Goal: Task Accomplishment & Management: Manage account settings

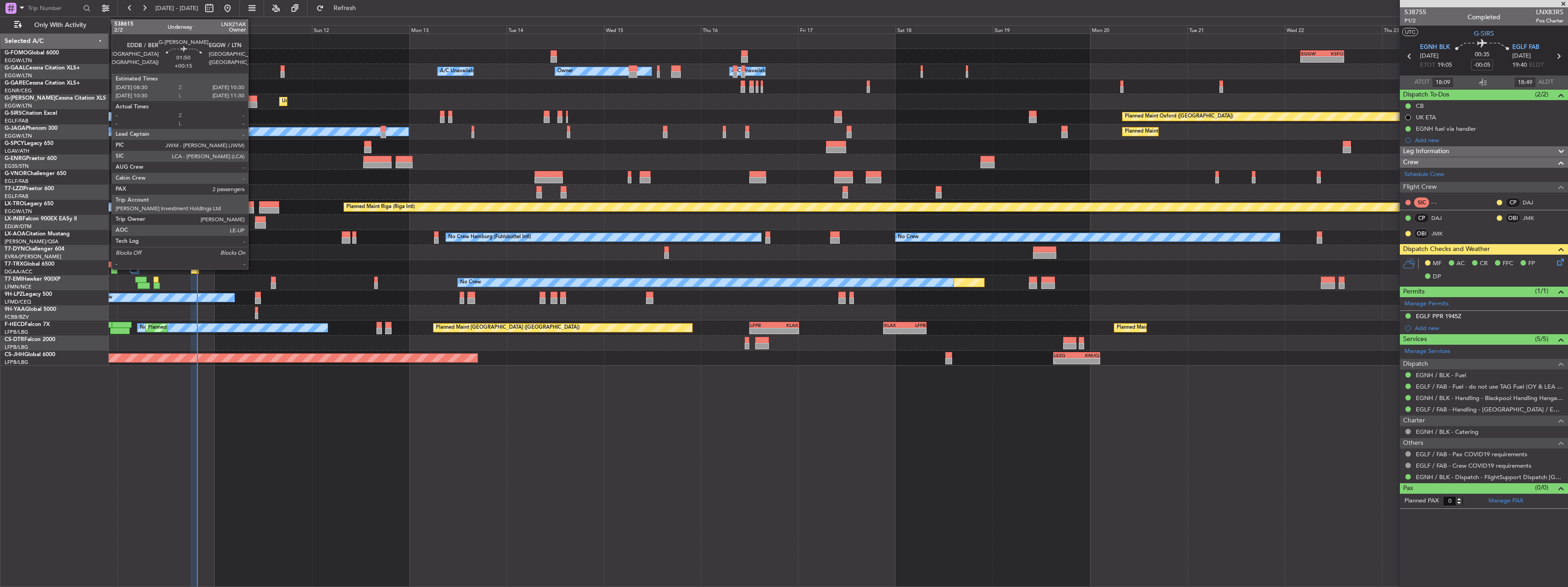
click at [252, 101] on div at bounding box center [253, 99] width 9 height 7
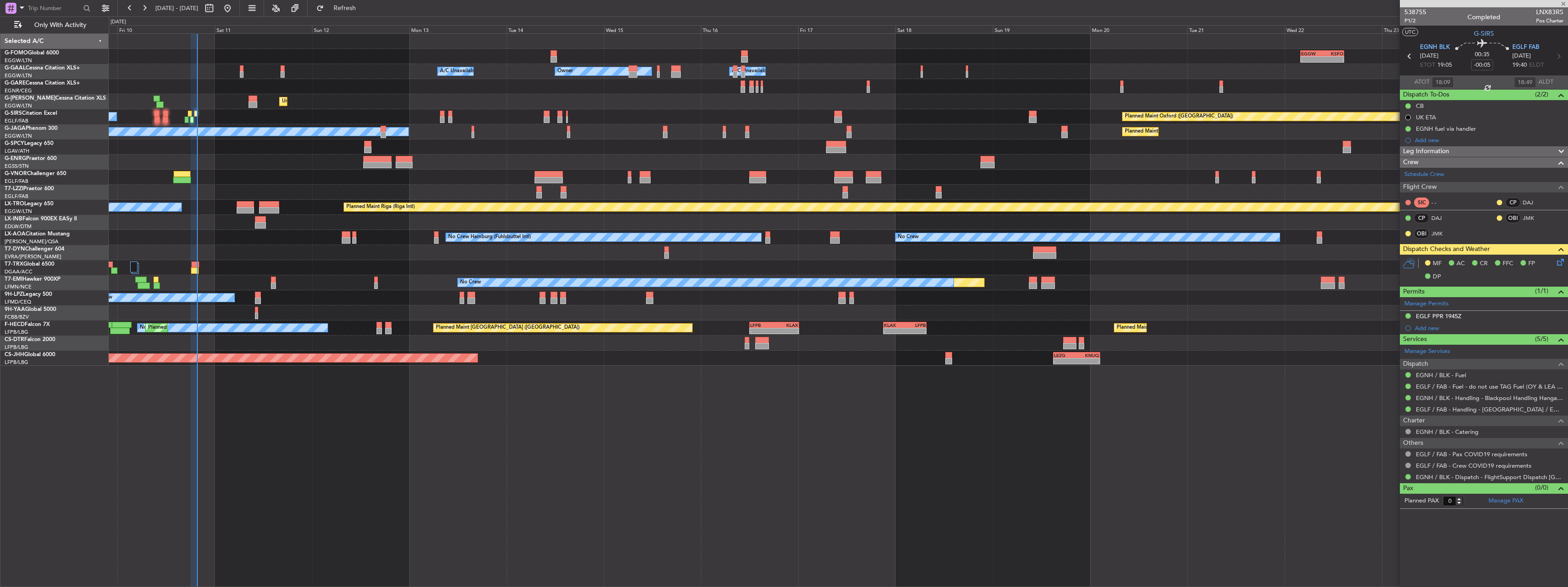
type input "+00:15"
type input "2"
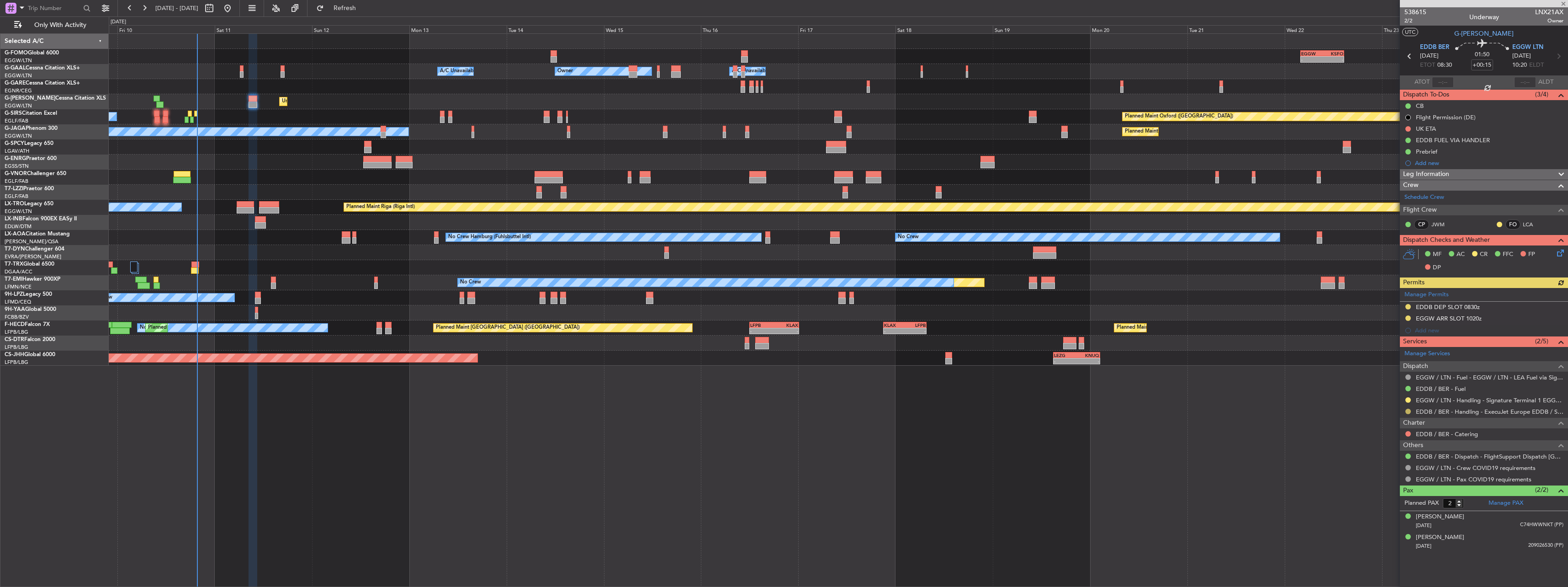
click at [1408, 410] on button at bounding box center [1408, 411] width 5 height 5
click at [1362, 522] on span at bounding box center [1361, 520] width 5 height 5
click at [1405, 306] on button at bounding box center [1408, 306] width 5 height 5
click at [1401, 417] on span "Received OK" at bounding box center [1385, 415] width 35 height 9
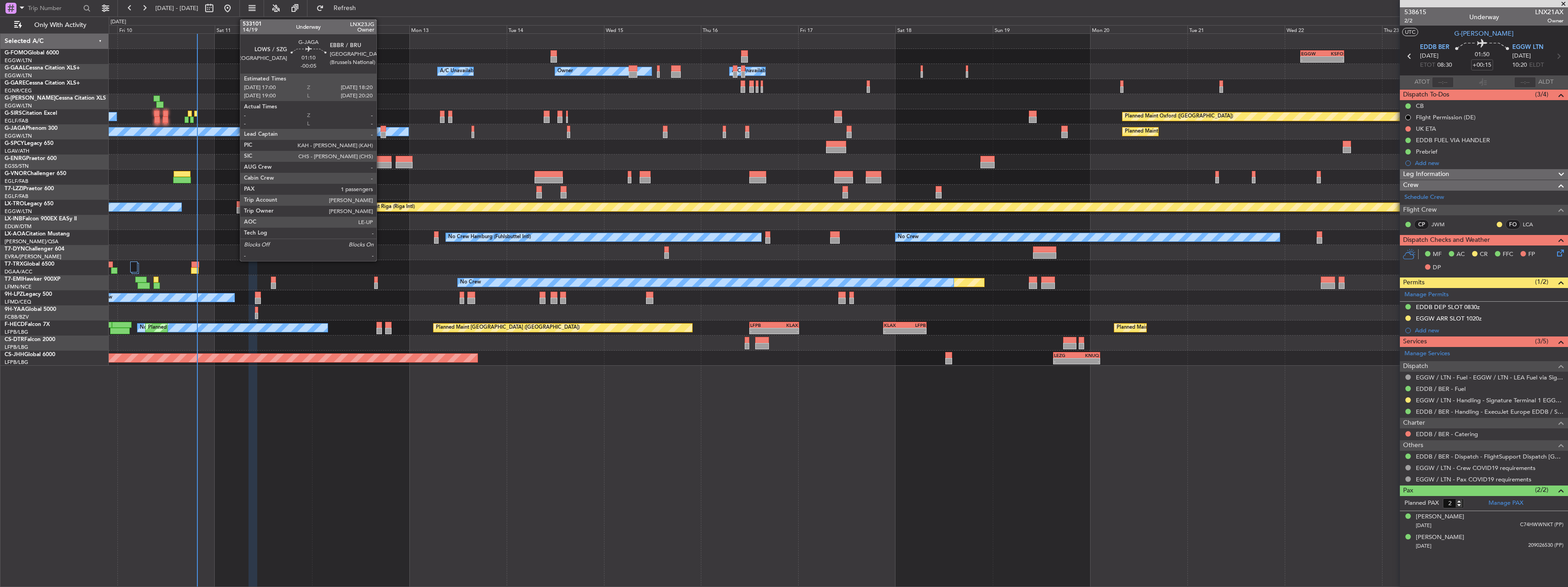
click at [380, 133] on div at bounding box center [383, 135] width 5 height 7
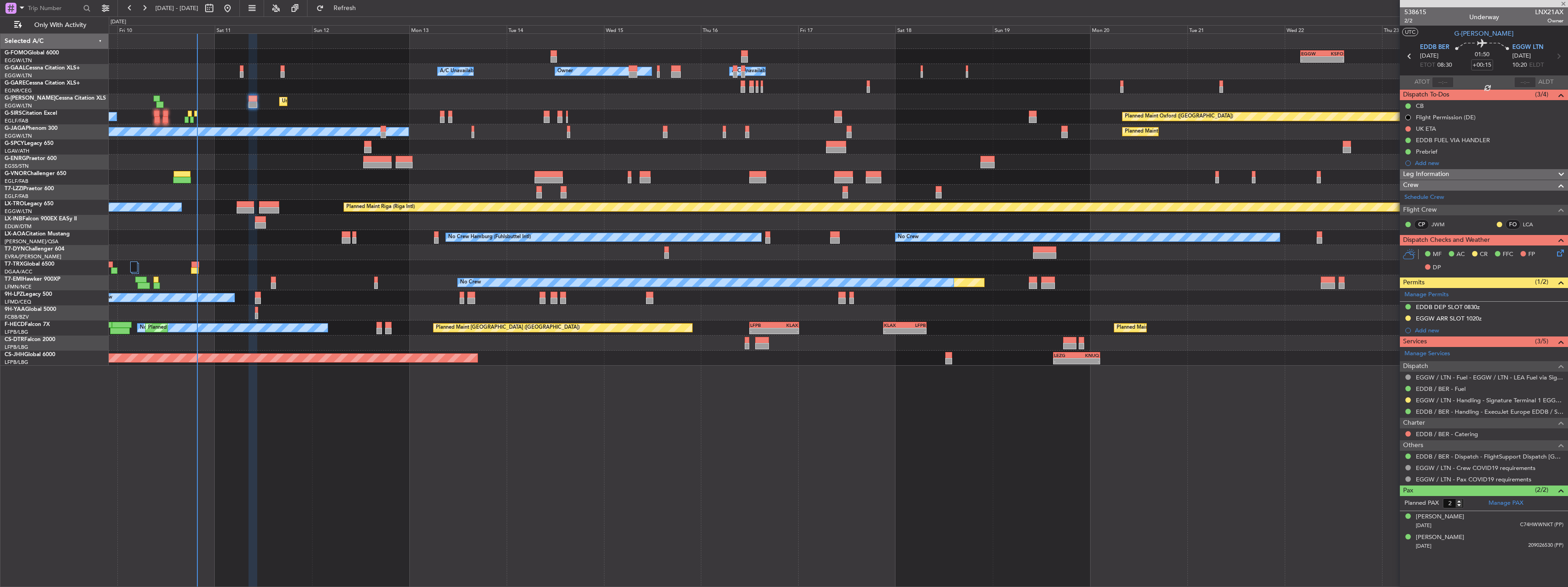
type input "-00:05"
type input "1"
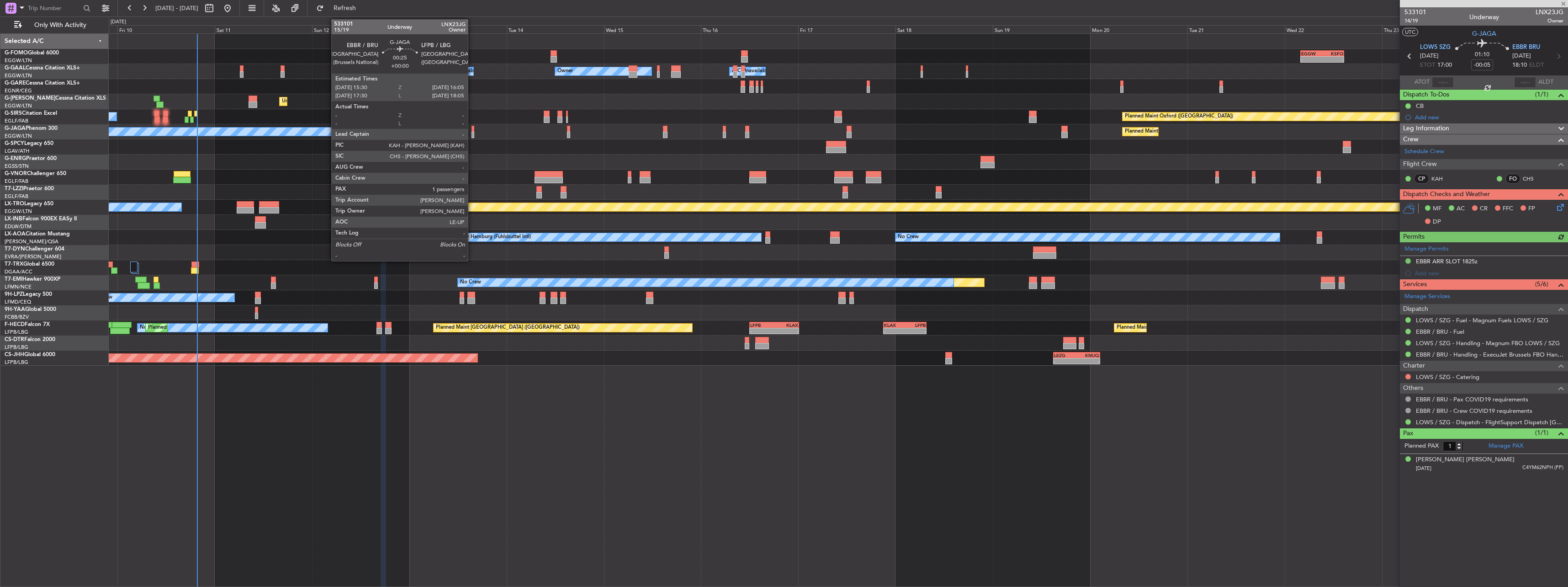
click at [472, 131] on div at bounding box center [473, 128] width 3 height 7
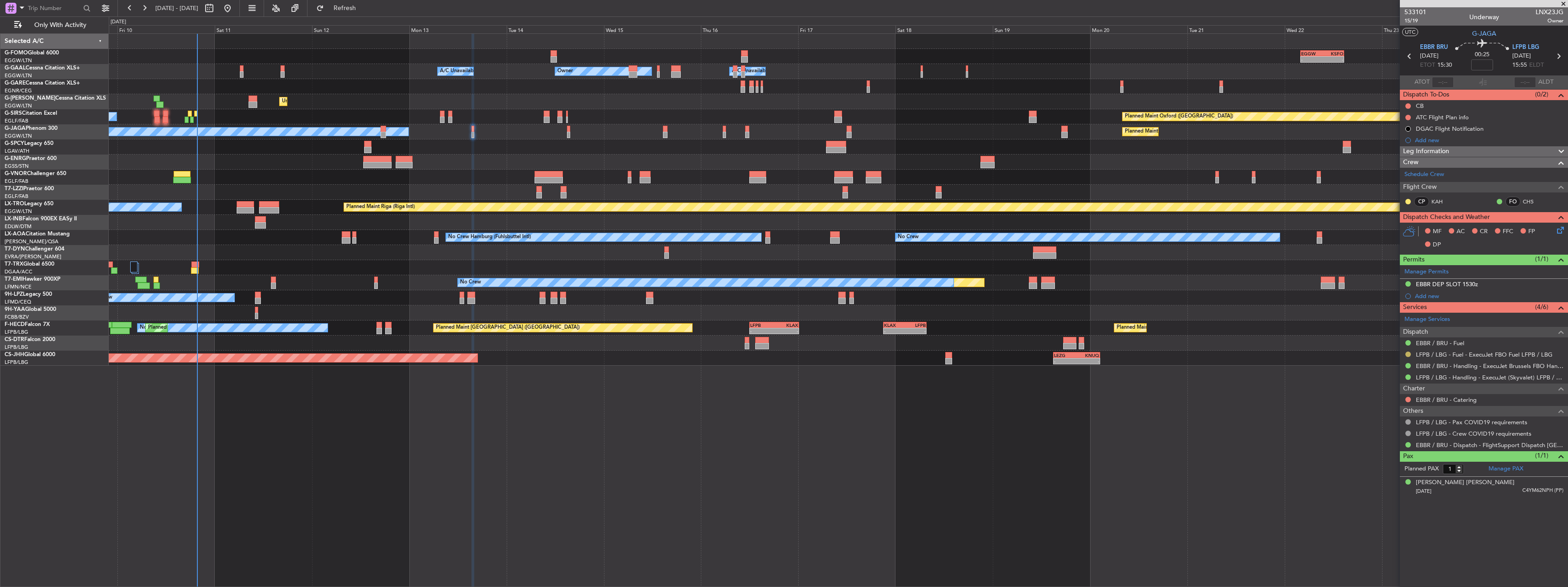
click at [1409, 355] on button at bounding box center [1408, 354] width 5 height 5
click at [1388, 459] on span "Confirmed" at bounding box center [1382, 463] width 29 height 9
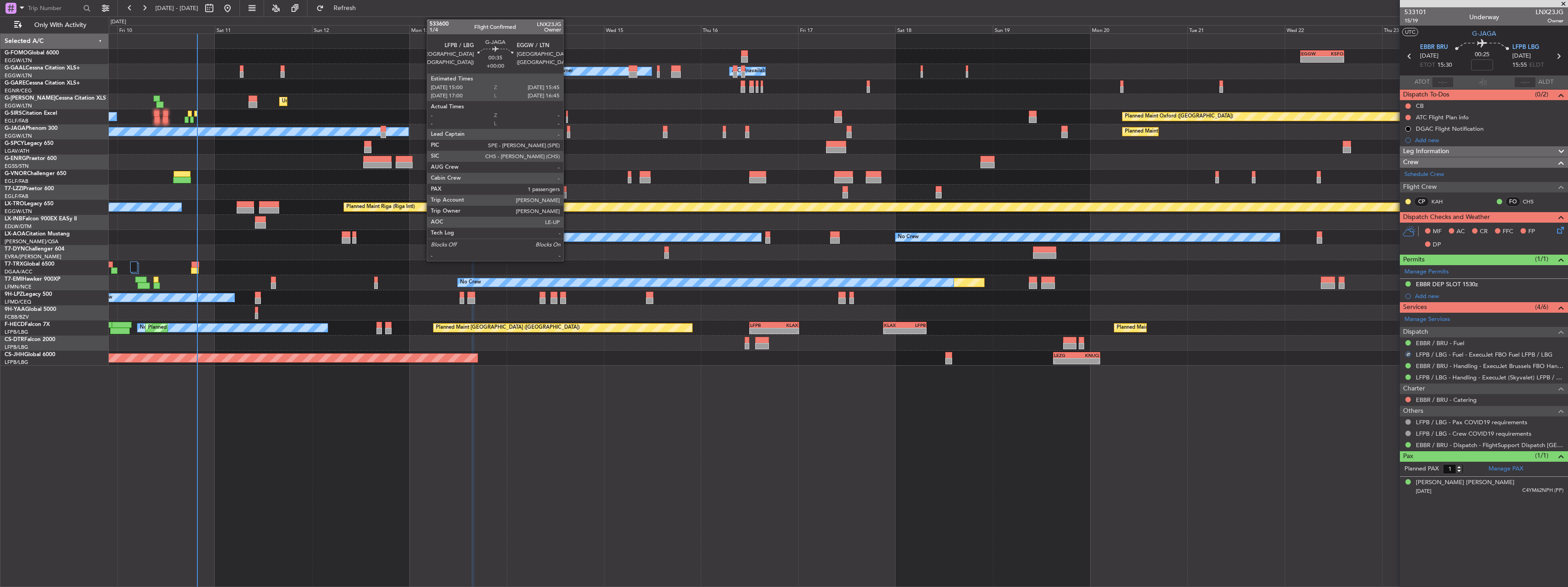
click at [570, 127] on div at bounding box center [568, 128] width 3 height 7
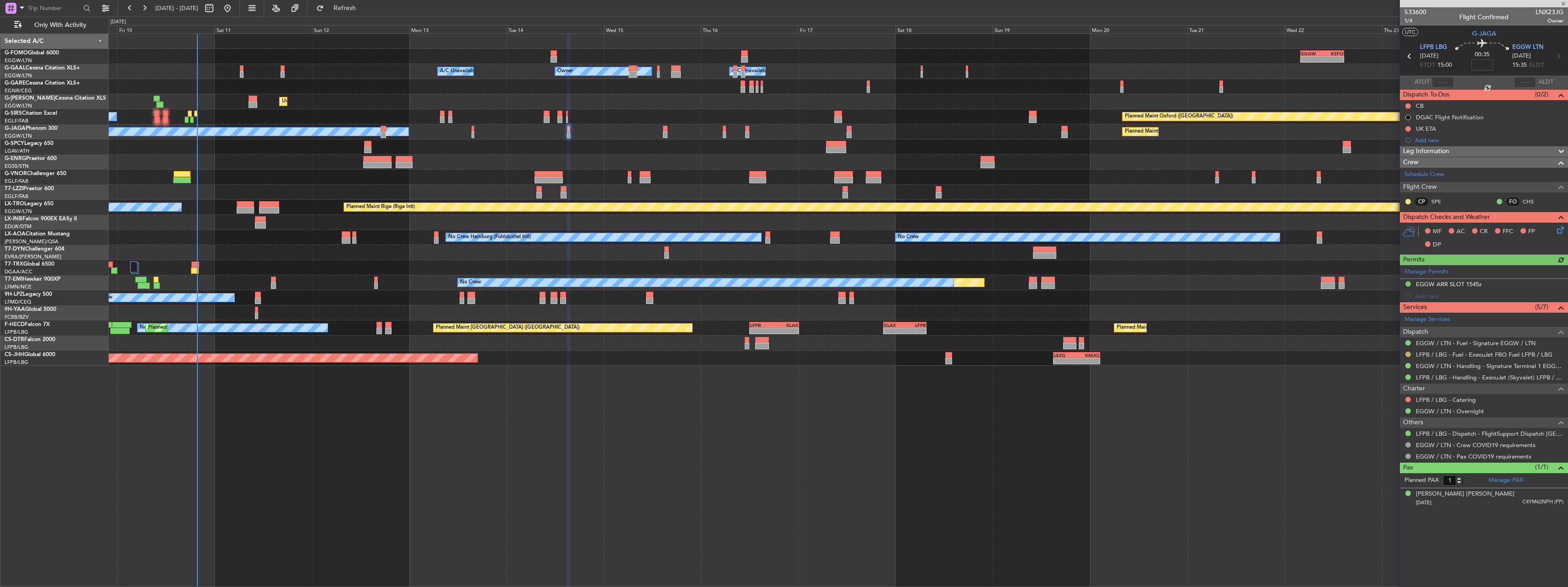
click at [1409, 354] on button at bounding box center [1408, 354] width 5 height 5
click at [1379, 473] on div "- - EGGW 03:55 Z KSFO 14:45 Z - - KSFO 22:15 Z EGGW 08:00 Z Owner Owner A/C Una…" at bounding box center [838, 310] width 1459 height 554
click at [1405, 351] on div "LFPB / LBG - Fuel - ExecuJet FBO Fuel LFPB / LBG" at bounding box center [1484, 354] width 168 height 12
click at [1405, 353] on button at bounding box center [1408, 354] width 5 height 5
click at [1391, 459] on span "Confirmed" at bounding box center [1382, 463] width 29 height 9
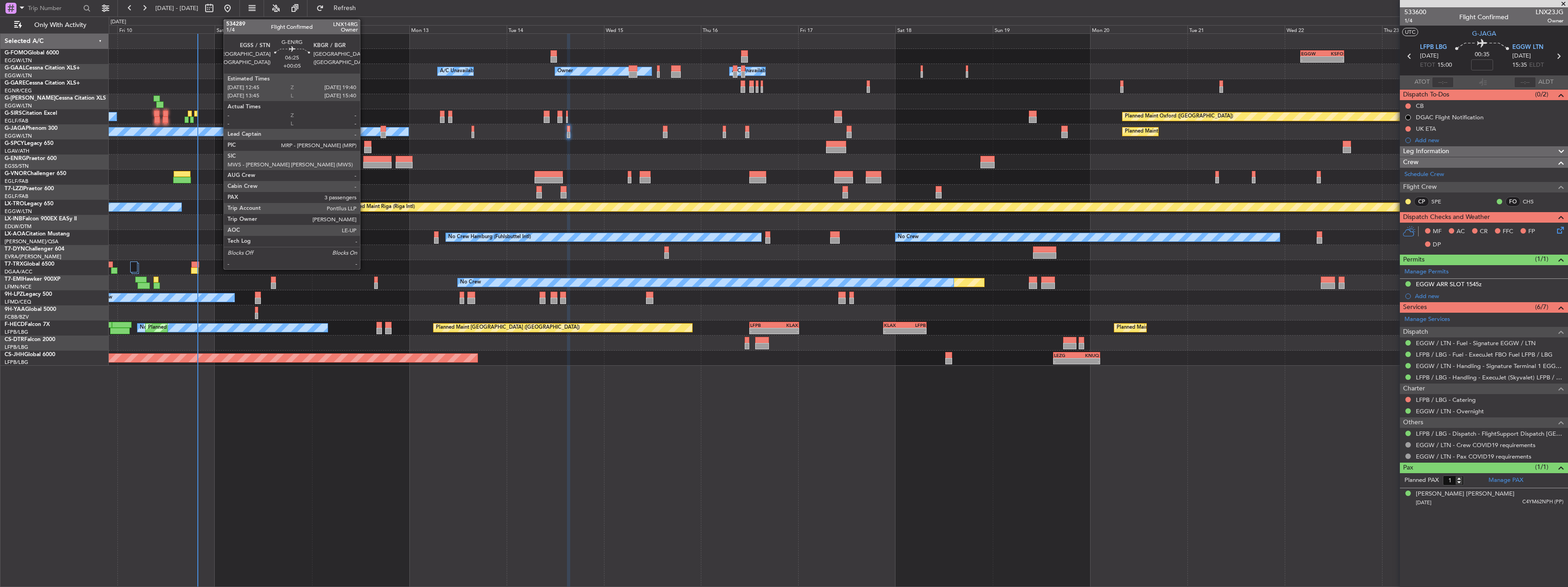
click at [364, 158] on div at bounding box center [377, 159] width 29 height 7
type input "+00:05"
type input "3"
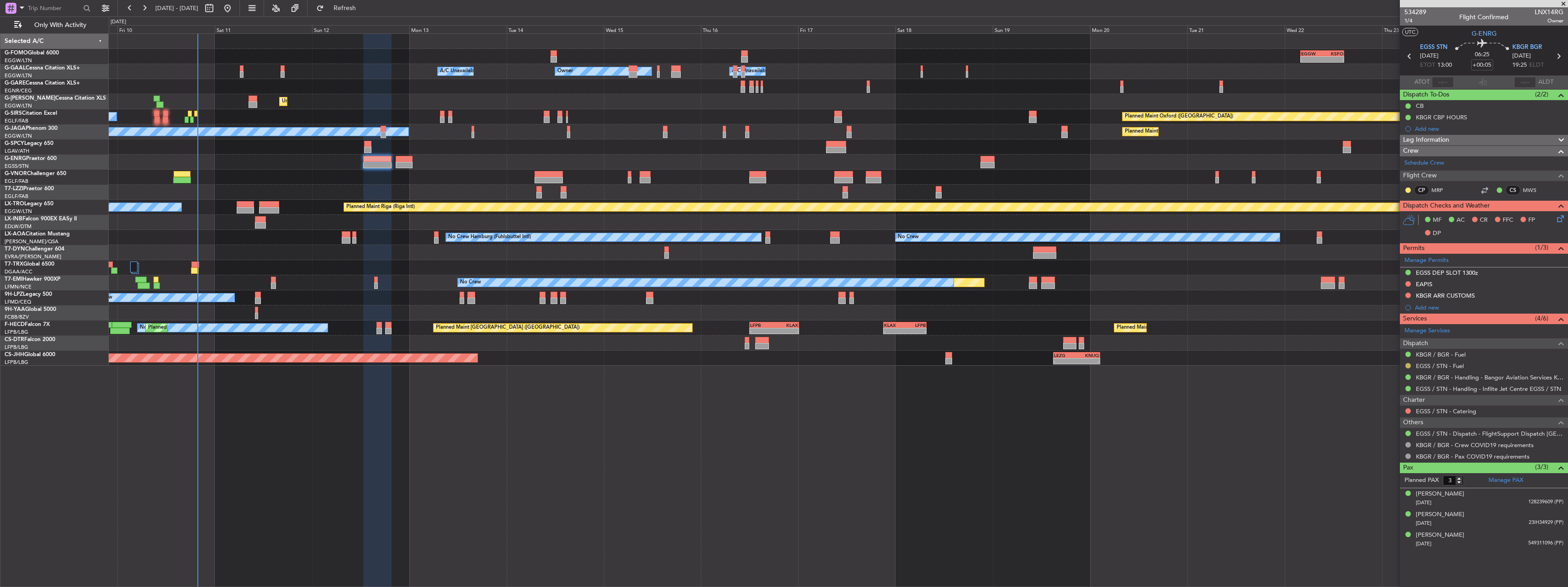
click at [1408, 364] on button at bounding box center [1408, 365] width 5 height 5
click at [1375, 476] on span "Confirmed" at bounding box center [1382, 474] width 29 height 9
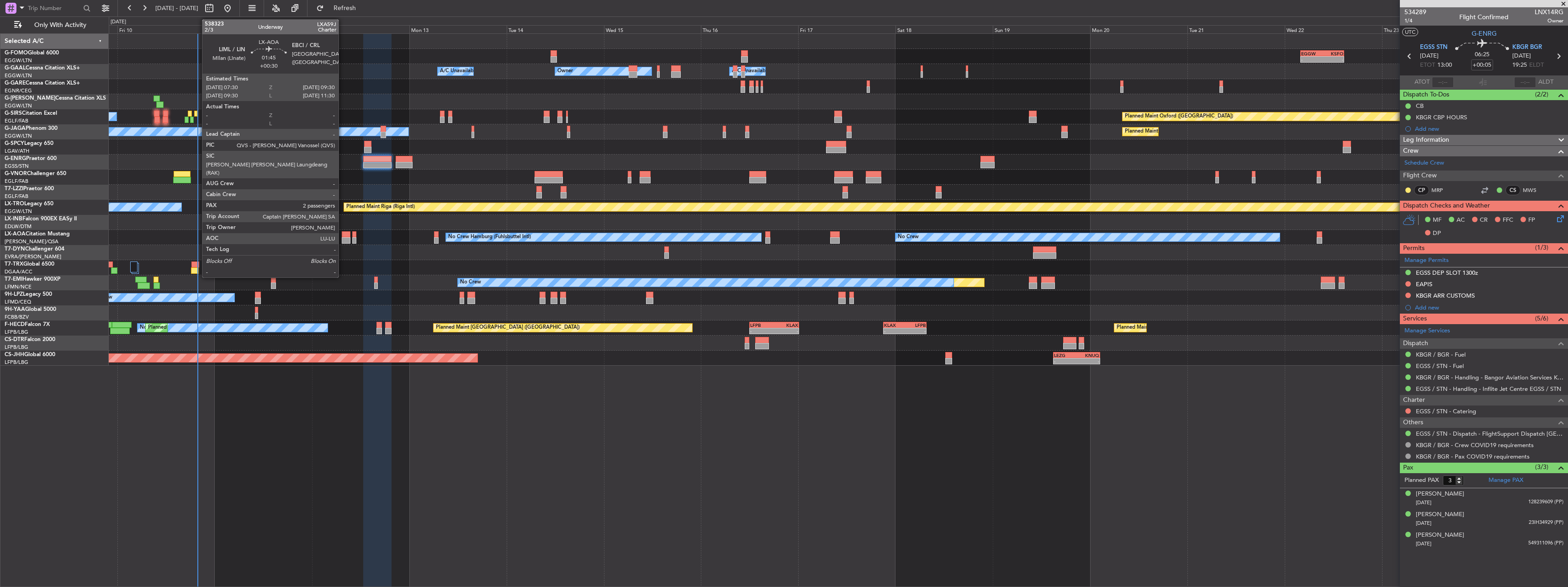
click at [343, 239] on div at bounding box center [346, 241] width 9 height 7
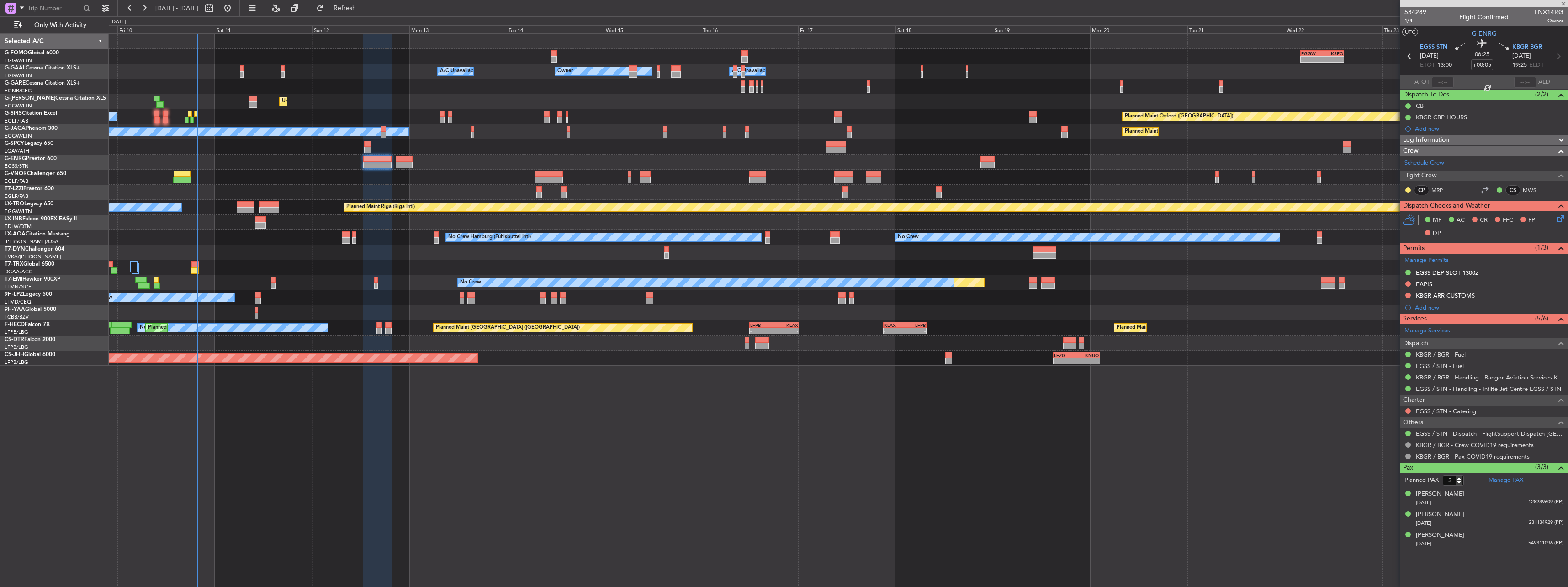
type input "+00:30"
type input "2"
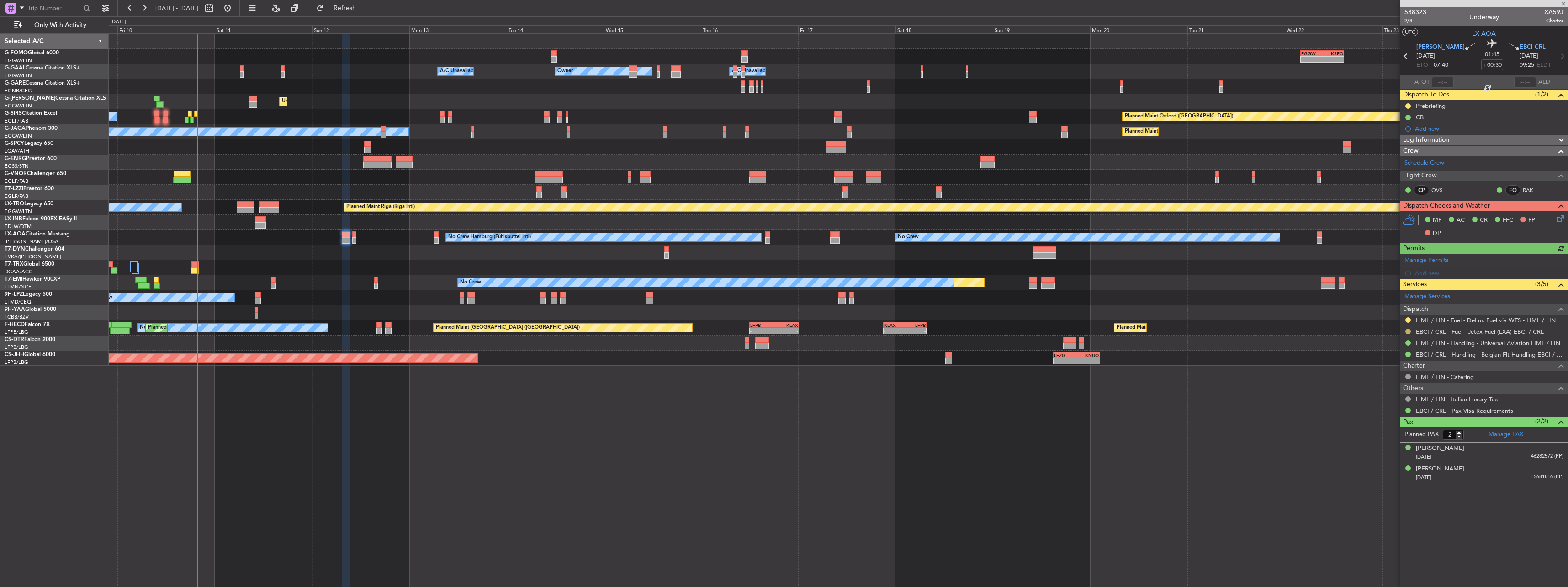
click at [1409, 331] on button at bounding box center [1408, 331] width 5 height 5
click at [1373, 445] on span "Confirmed" at bounding box center [1382, 440] width 29 height 9
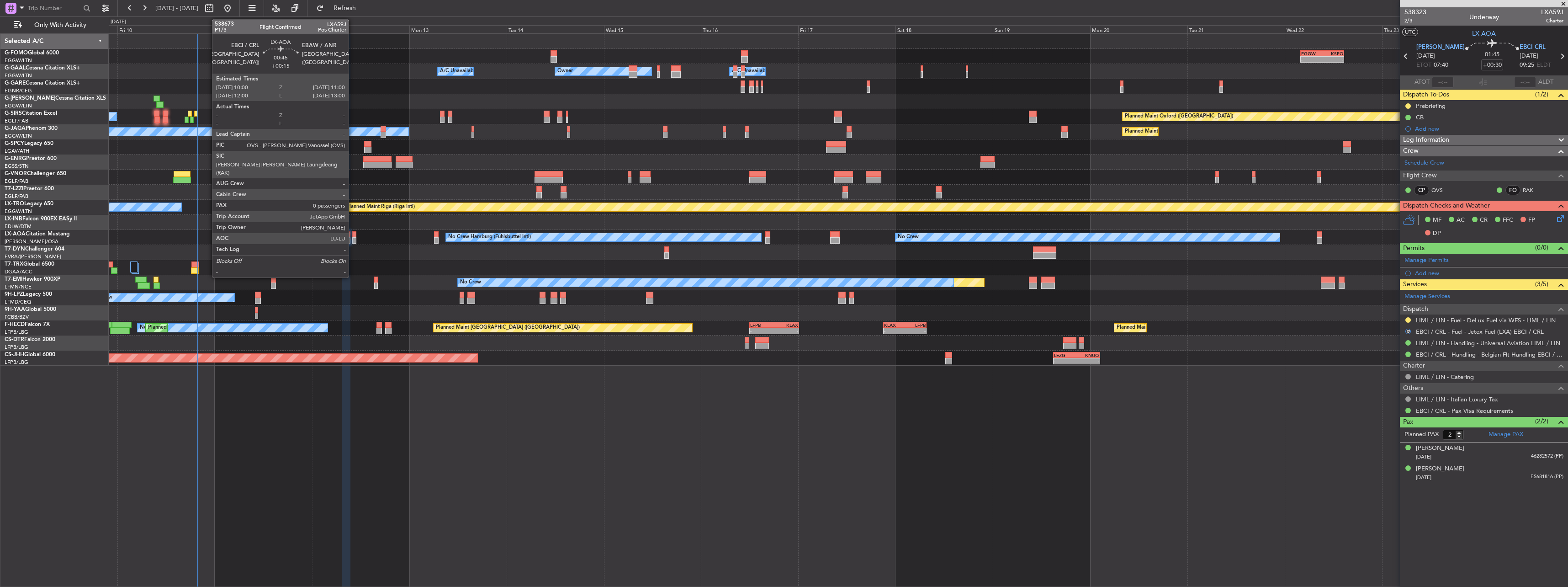
click at [352, 234] on div at bounding box center [354, 234] width 4 height 7
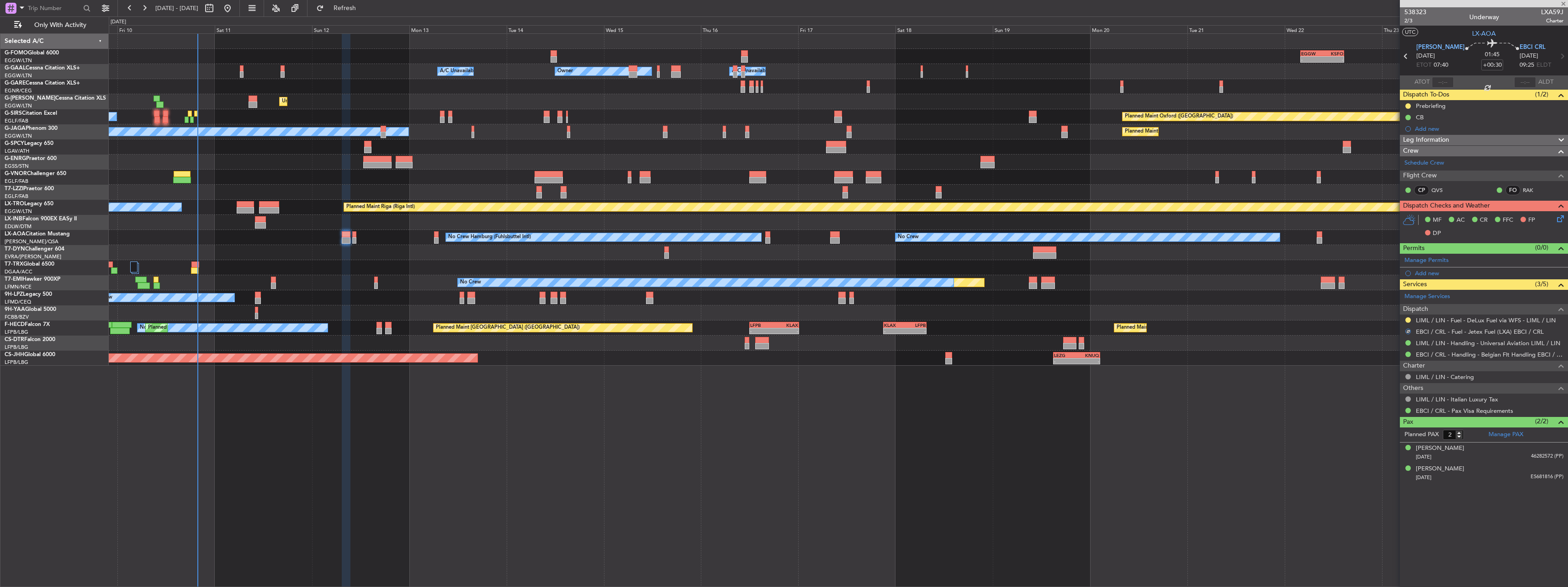
type input "+00:15"
type input "0"
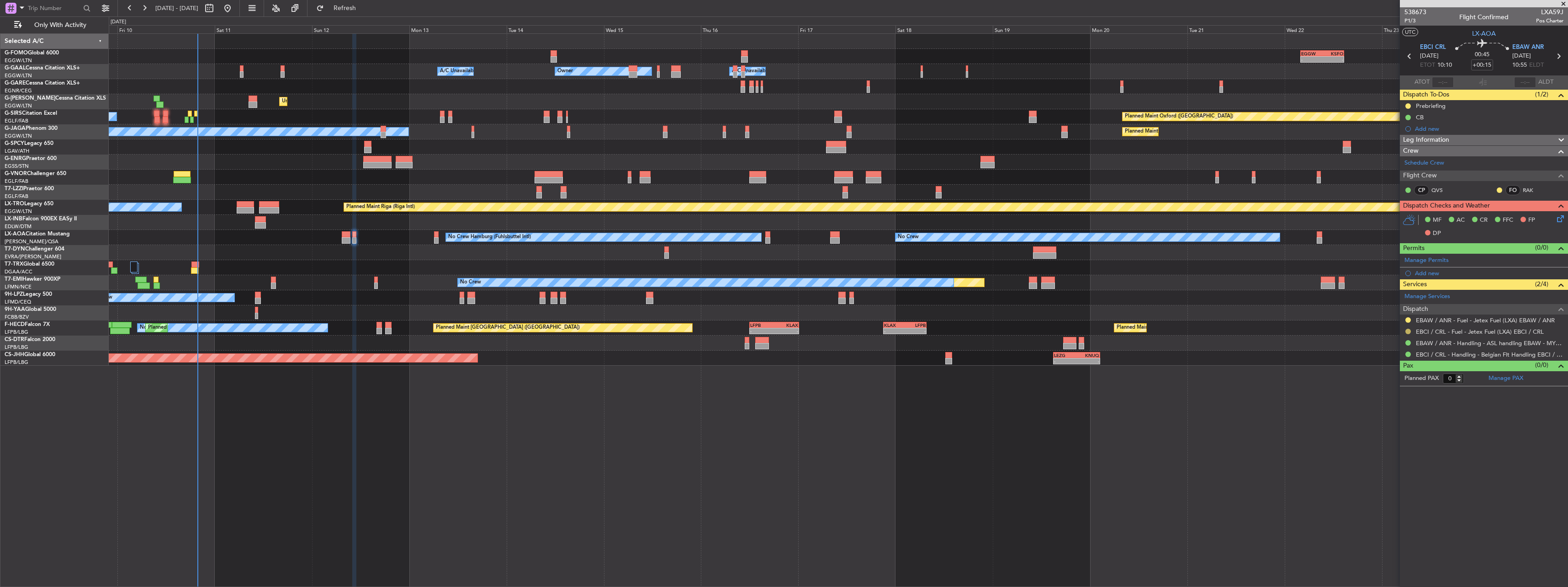
click at [1408, 331] on button at bounding box center [1408, 331] width 5 height 5
click at [1367, 441] on li "Confirmed" at bounding box center [1407, 440] width 105 height 14
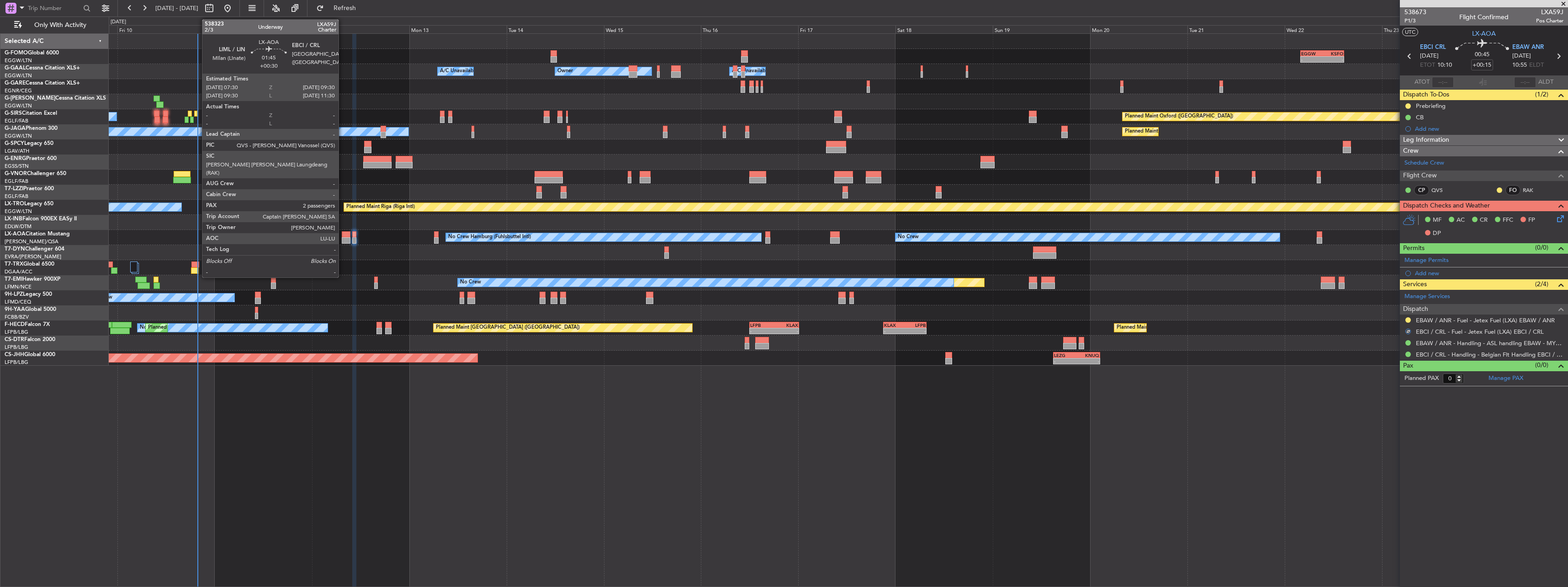
click at [343, 237] on div at bounding box center [346, 234] width 9 height 7
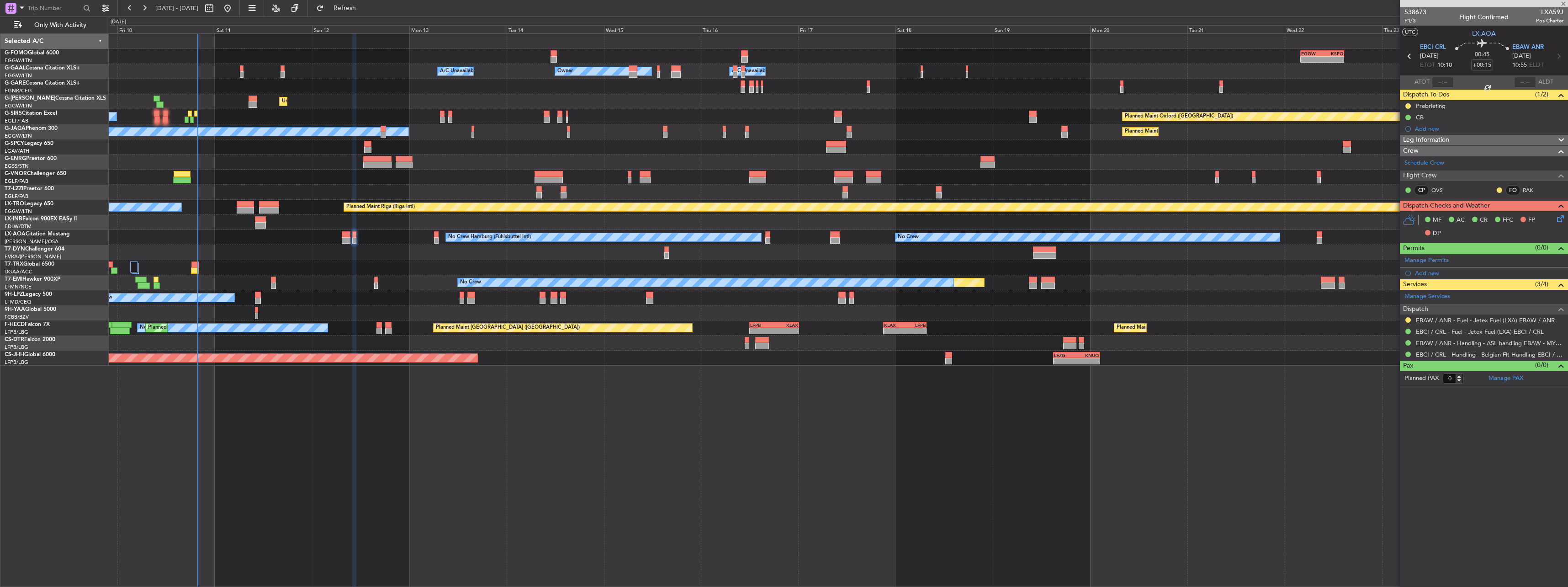
type input "+00:30"
type input "2"
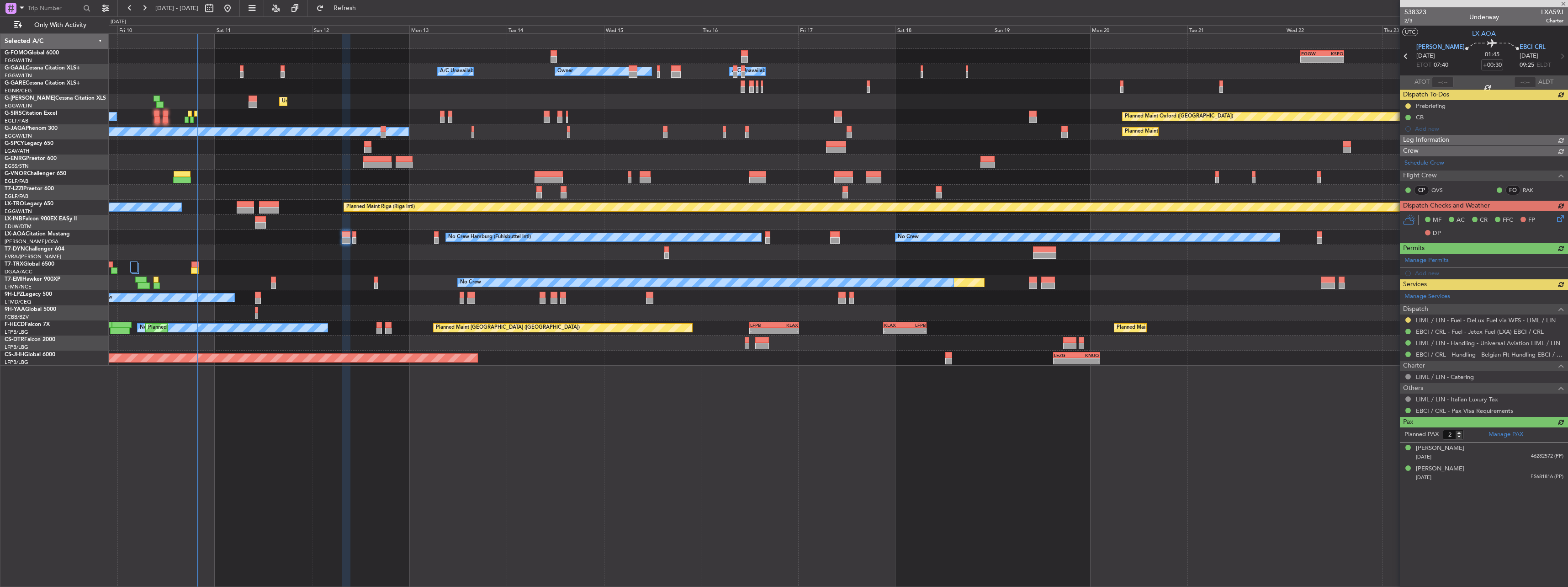
click at [1409, 320] on div "Manage Services Dispatch LIML / LIN - Fuel - DeLux Fuel via WFS - LIML / LIN EB…" at bounding box center [1484, 353] width 168 height 127
click at [1409, 320] on button at bounding box center [1408, 320] width 5 height 5
click at [1379, 427] on span "Confirmed" at bounding box center [1382, 429] width 29 height 9
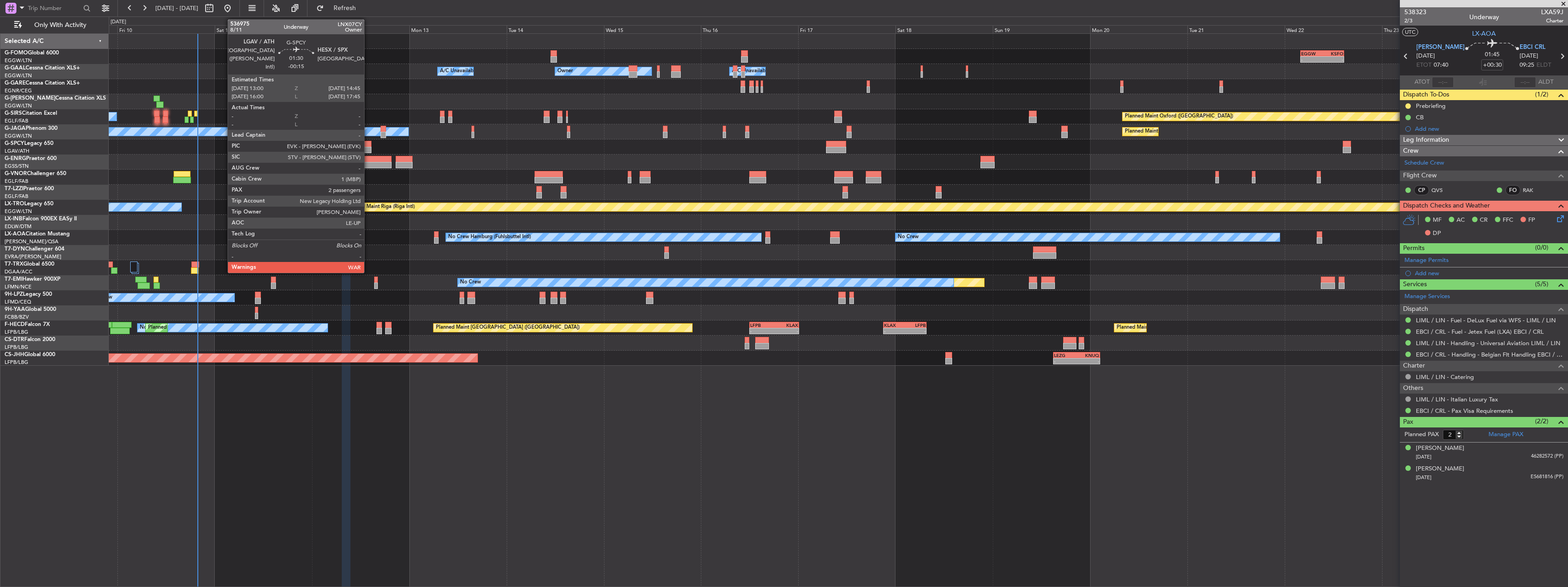
click at [368, 146] on div at bounding box center [368, 144] width 7 height 7
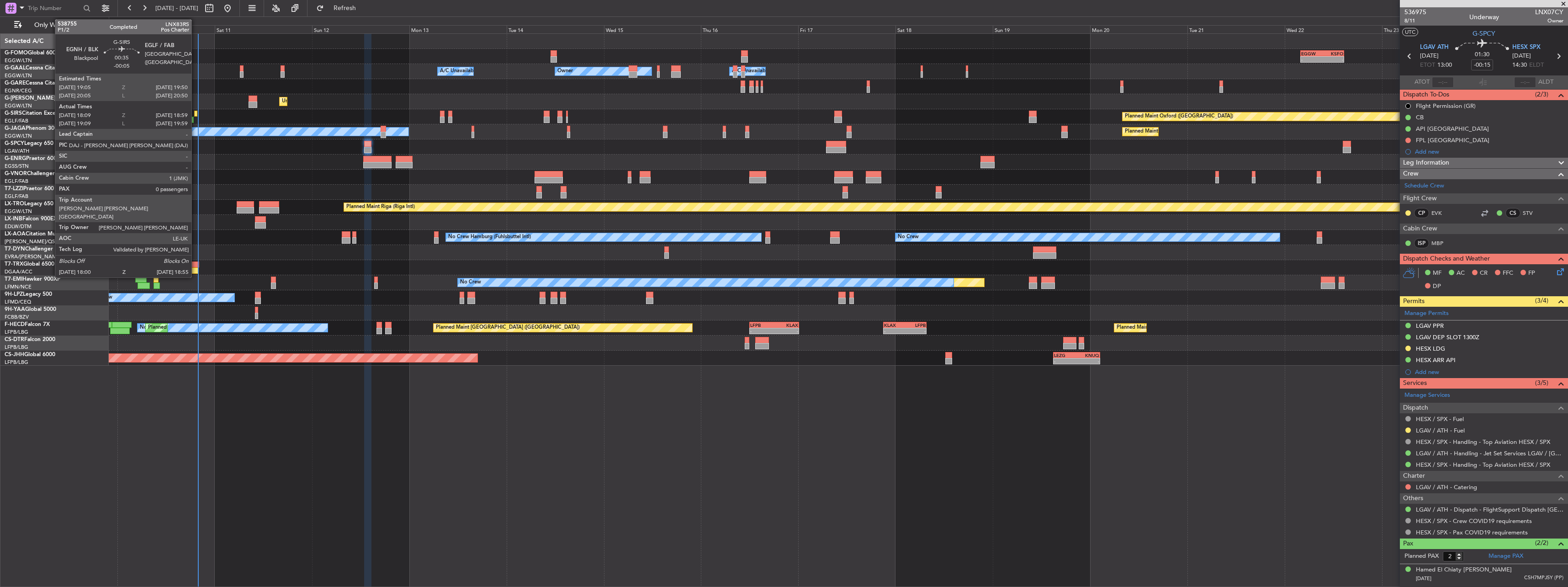
click at [195, 114] on div at bounding box center [195, 114] width 3 height 7
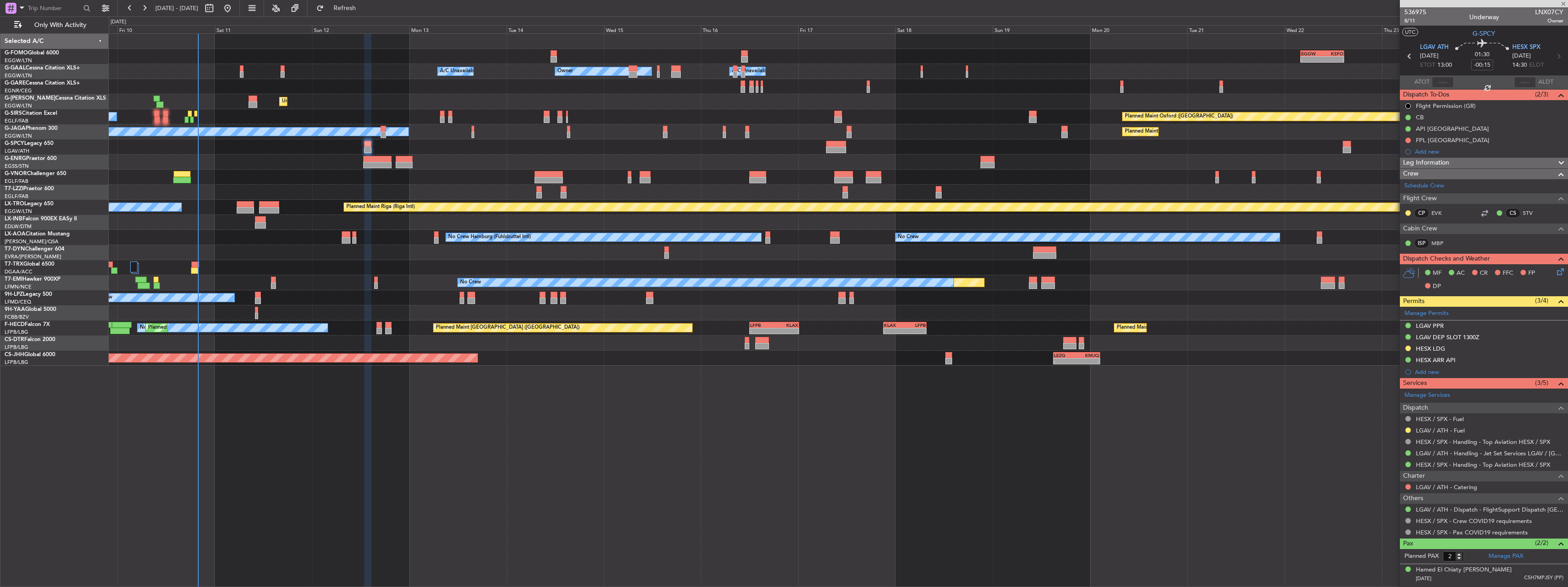
type input "-00:05"
type input "18:09"
type input "18:49"
type input "0"
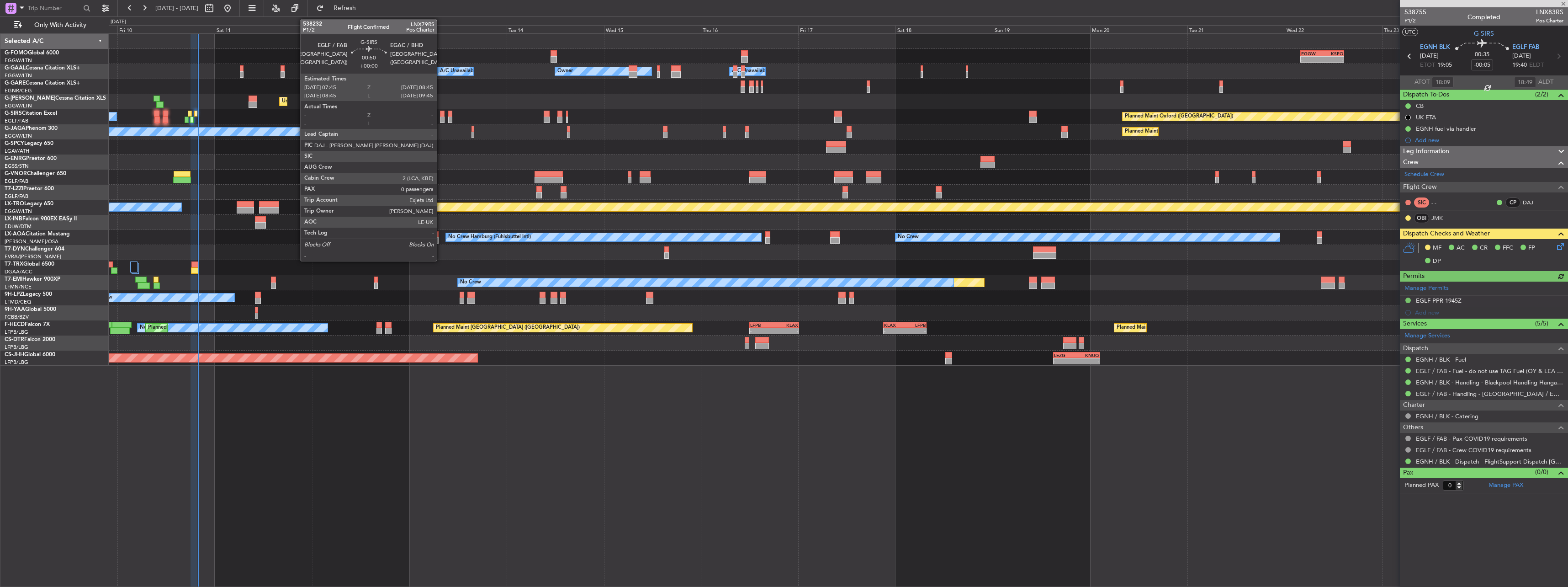
click at [441, 113] on div at bounding box center [442, 114] width 4 height 7
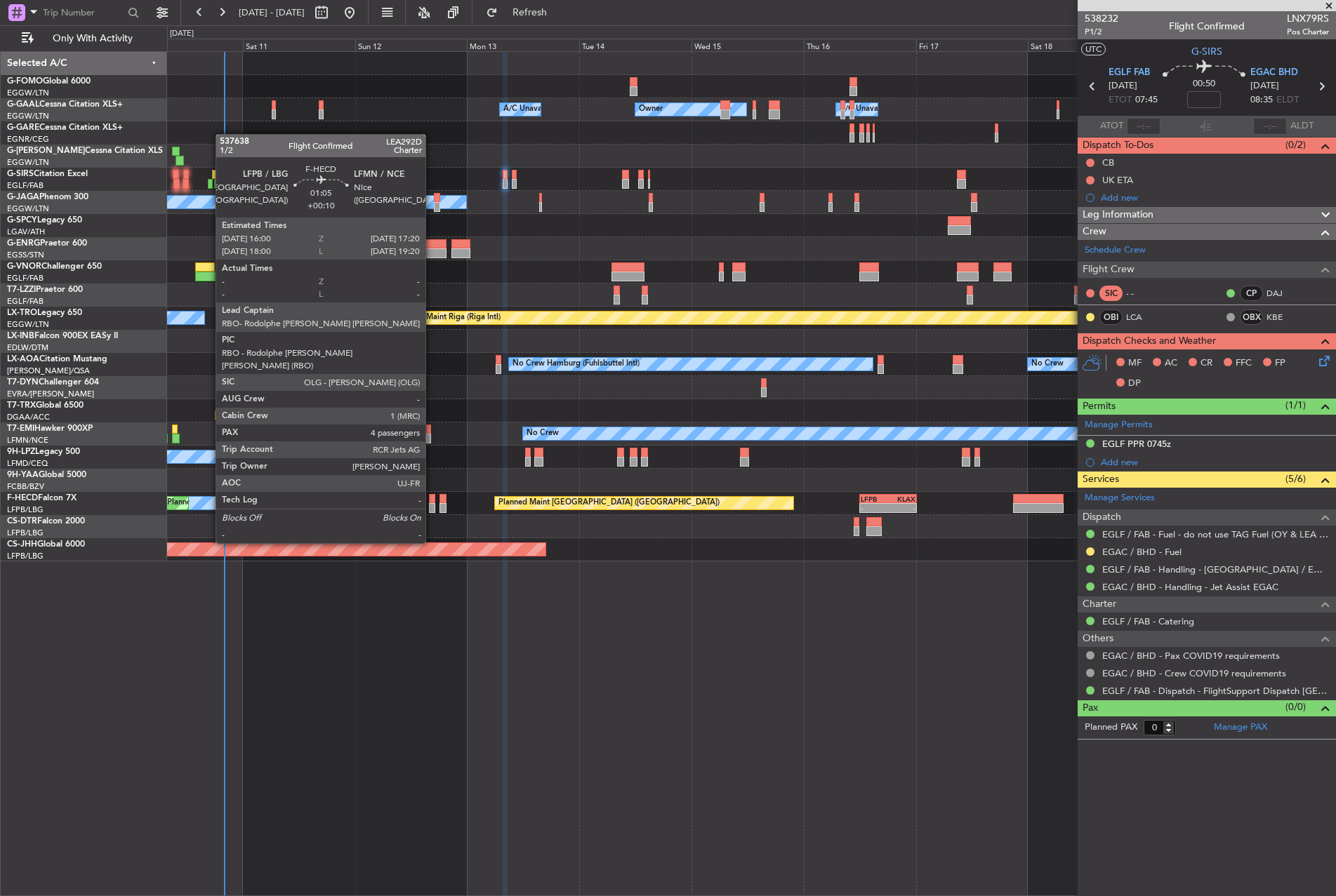
click at [432, 504] on div at bounding box center [432, 508] width 7 height 10
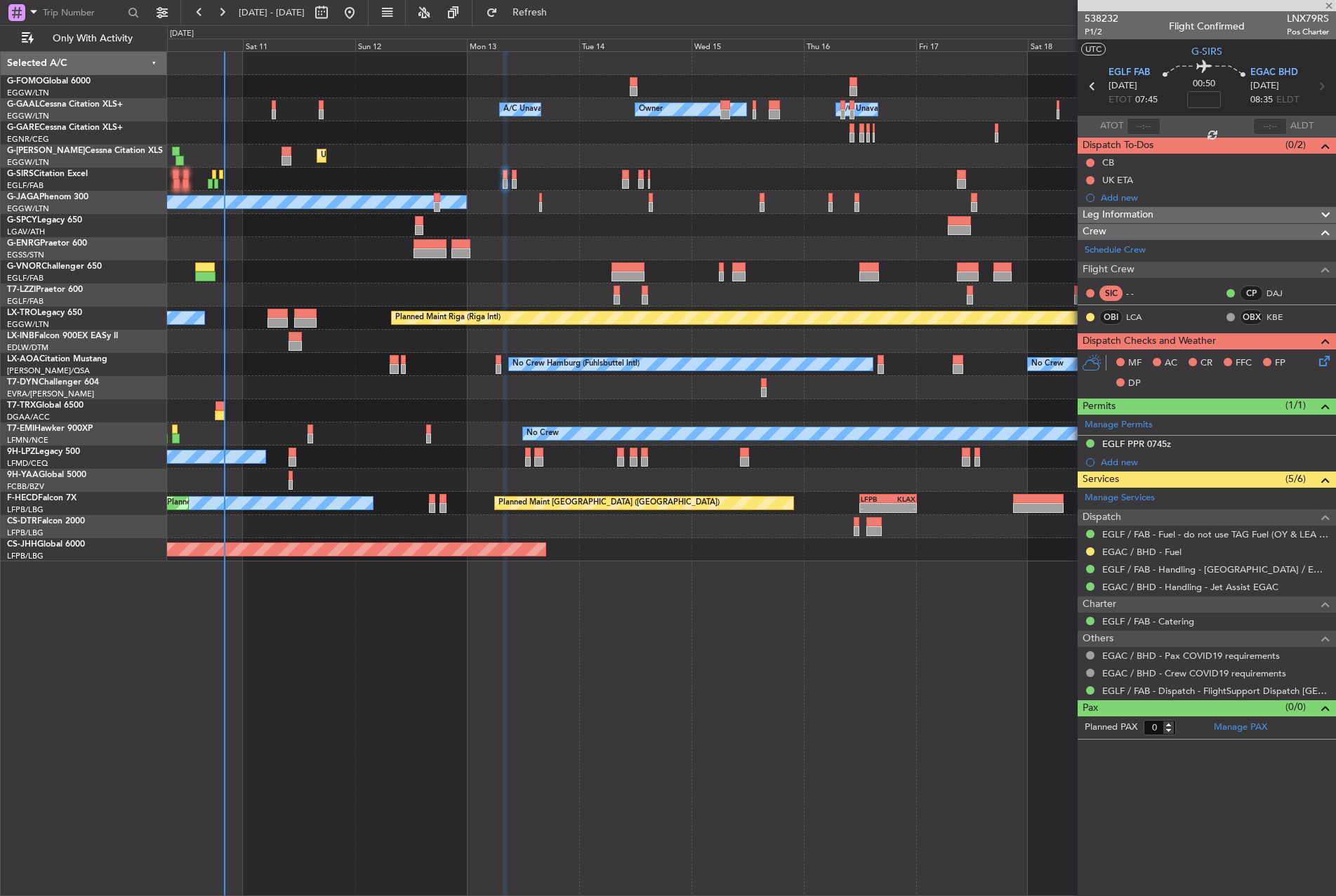
type input "+00:10"
type input "4"
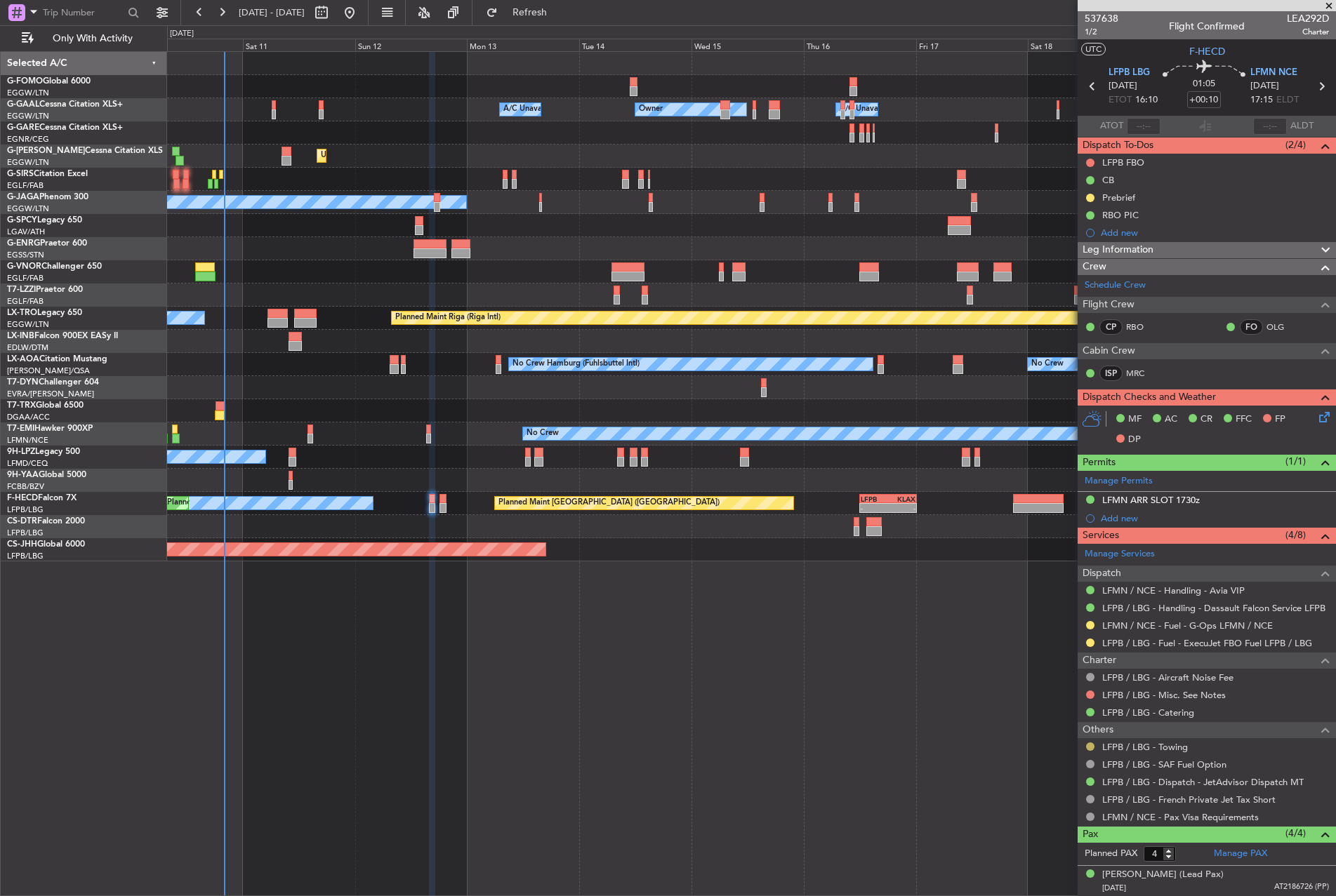
click at [1088, 743] on button at bounding box center [1090, 746] width 8 height 8
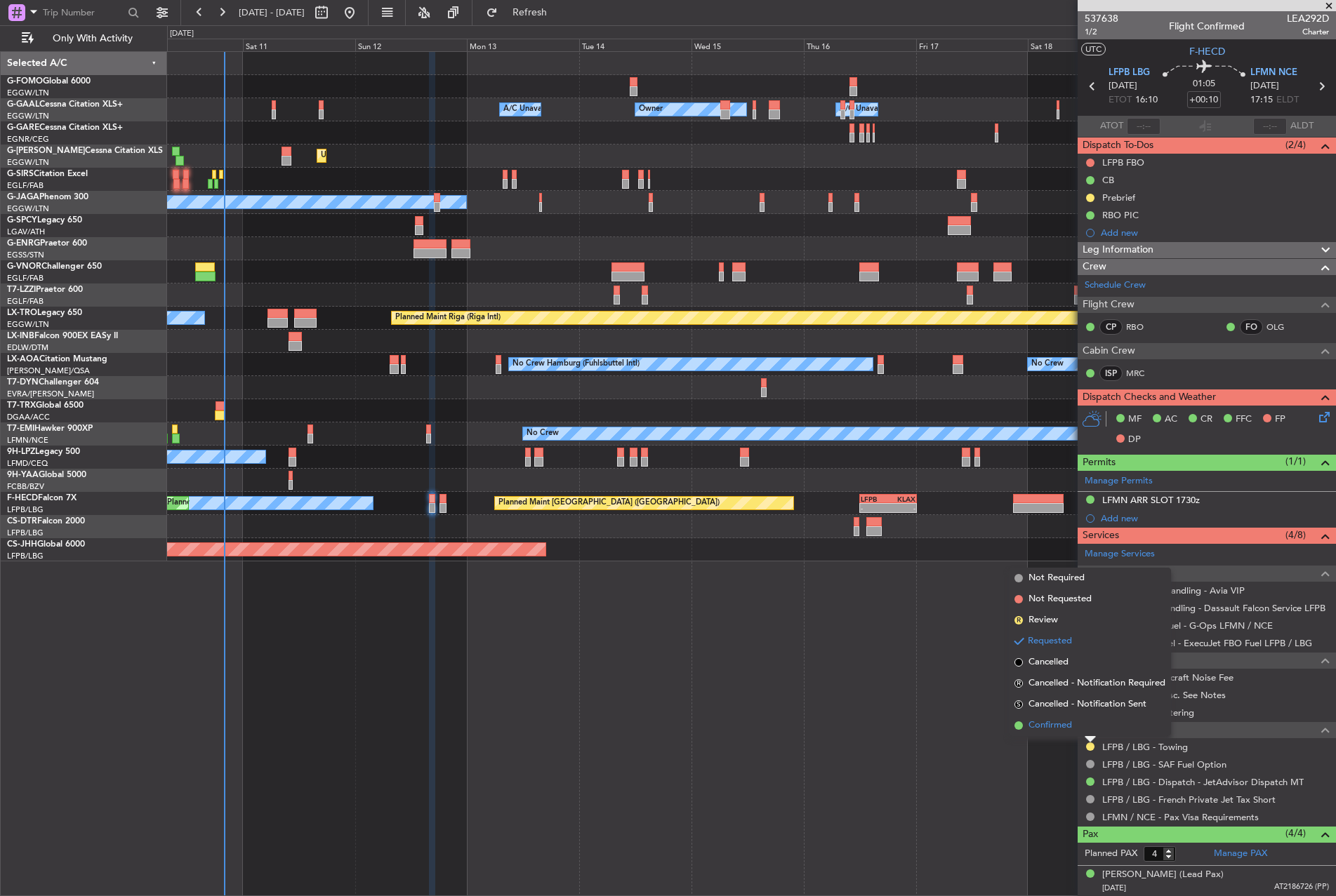
click at [1060, 726] on span "Confirmed" at bounding box center [1051, 726] width 44 height 14
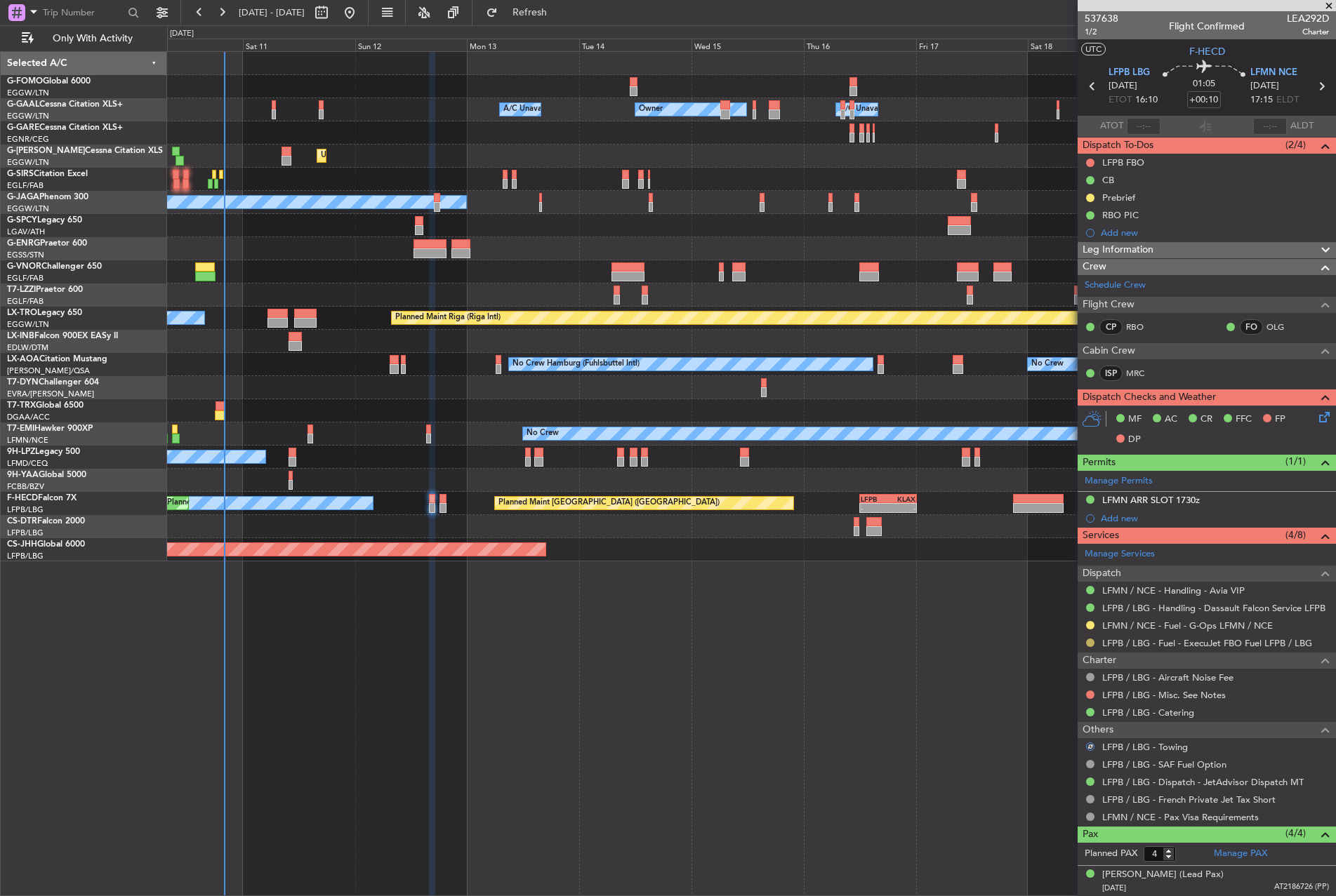
click at [1093, 639] on button at bounding box center [1090, 643] width 8 height 8
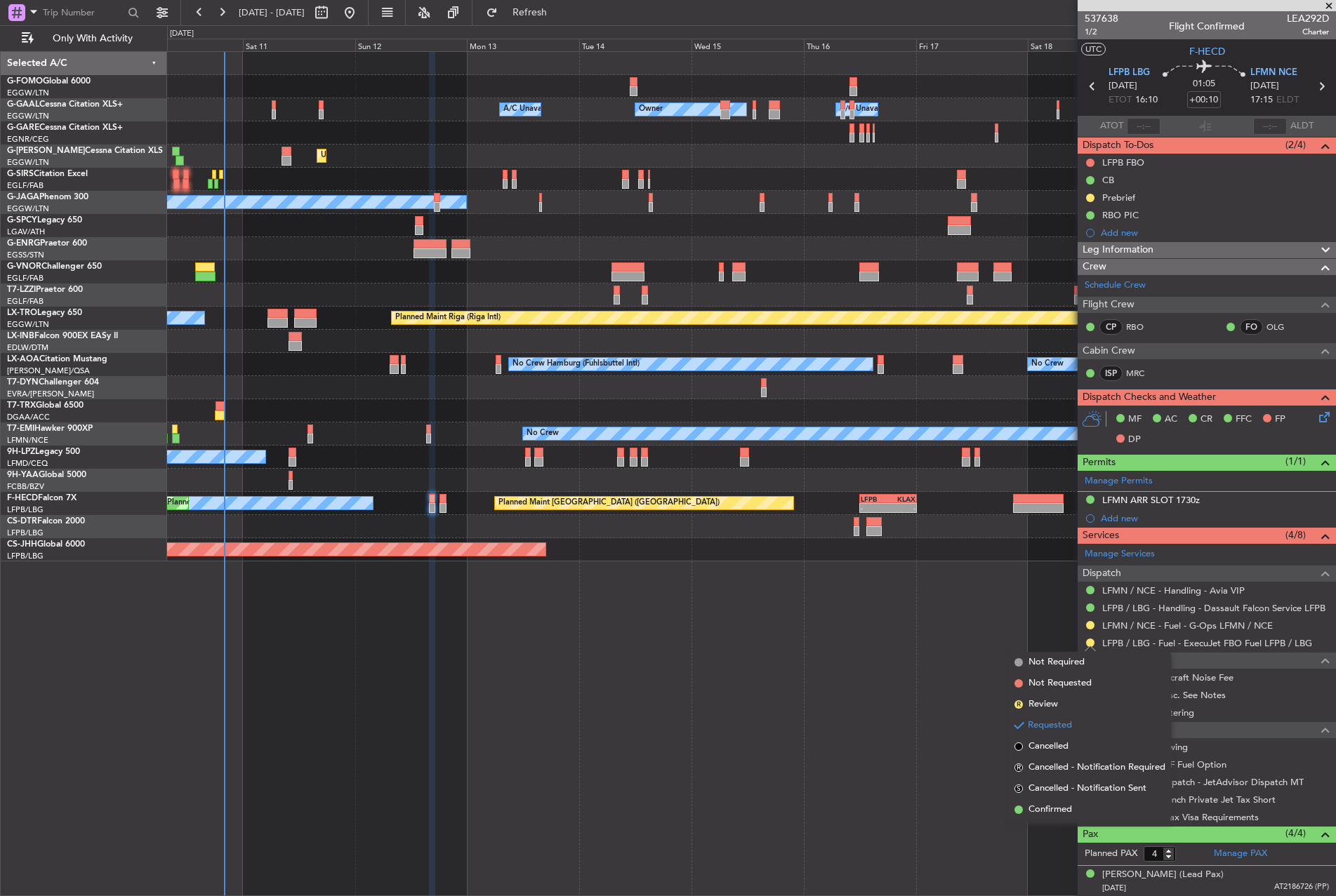
click at [890, 617] on div "Owner Owner A/C Unavailable A/C Unavailable Unplanned Maint [GEOGRAPHIC_DATA] (…" at bounding box center [752, 474] width 1169 height 845
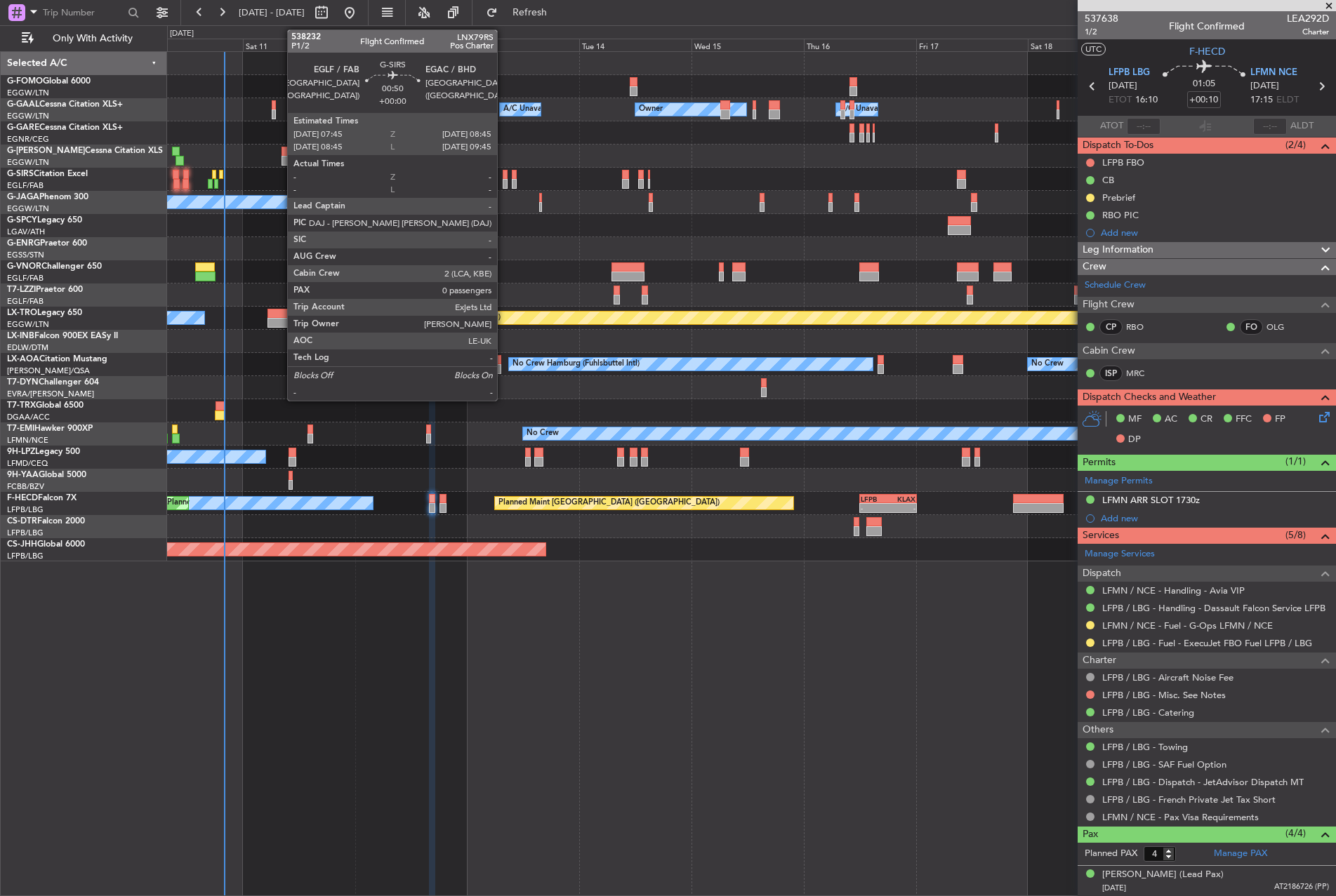
click at [503, 176] on div at bounding box center [504, 175] width 5 height 10
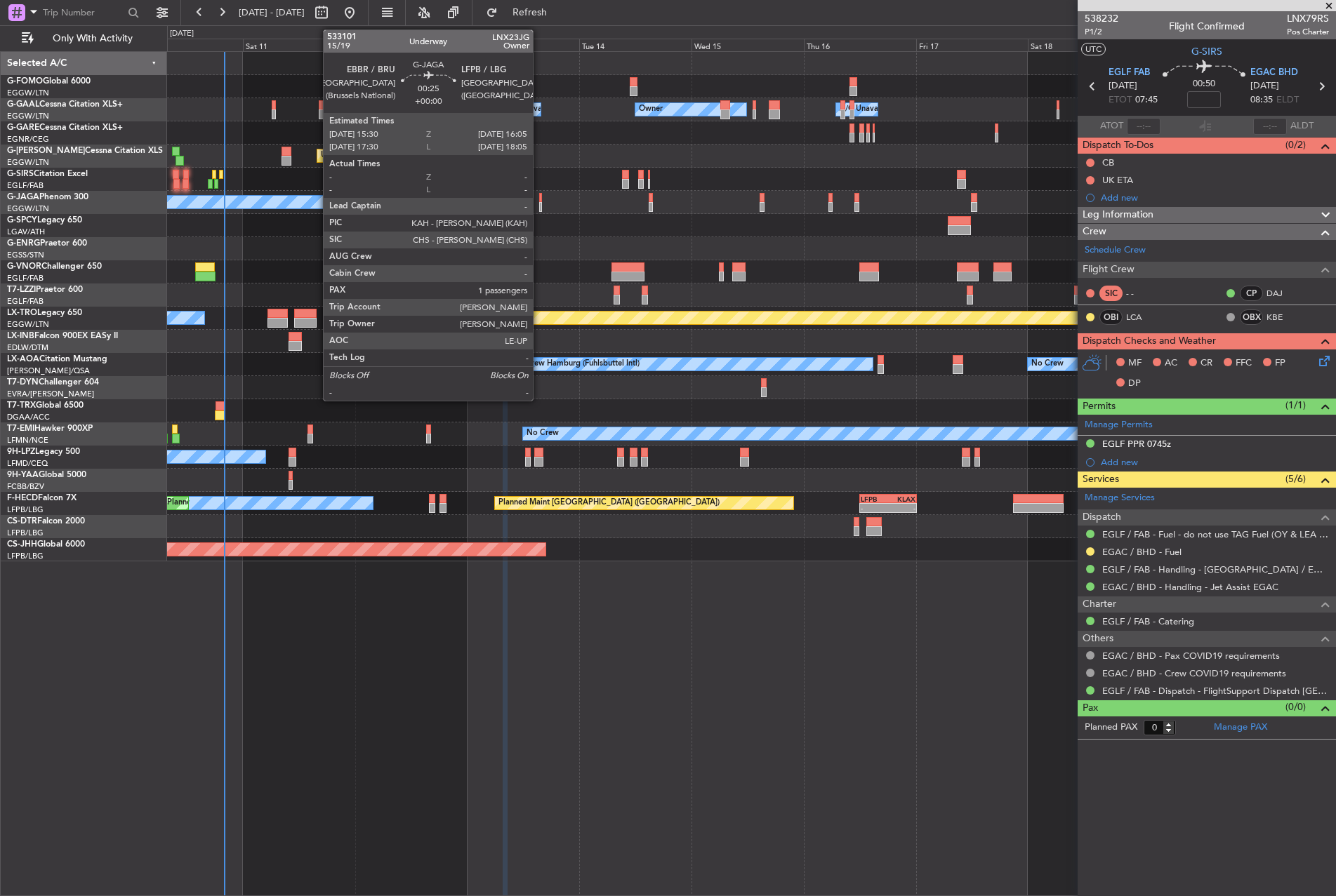
click at [539, 204] on div at bounding box center [540, 207] width 3 height 10
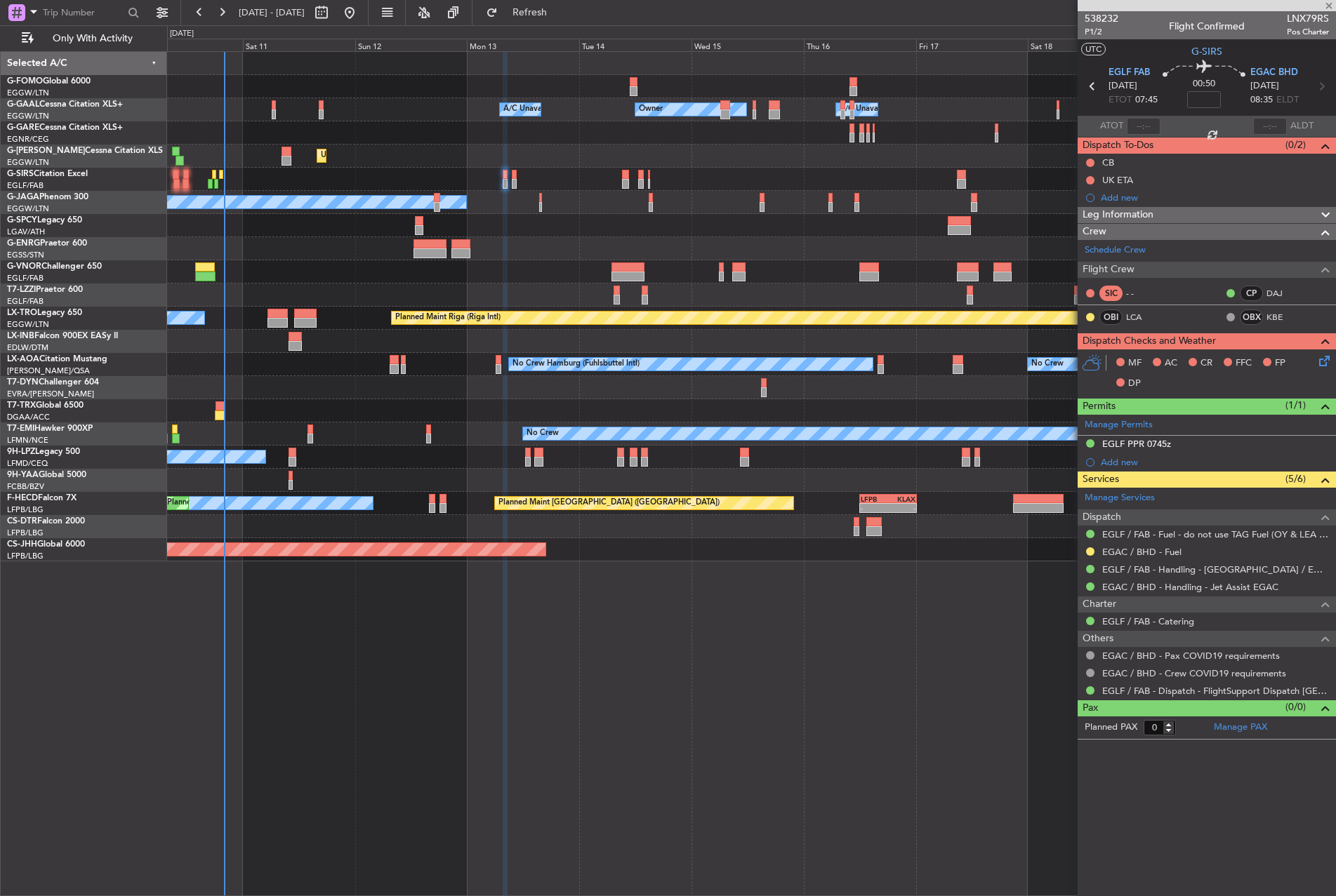
type input "1"
